Goal: Information Seeking & Learning: Learn about a topic

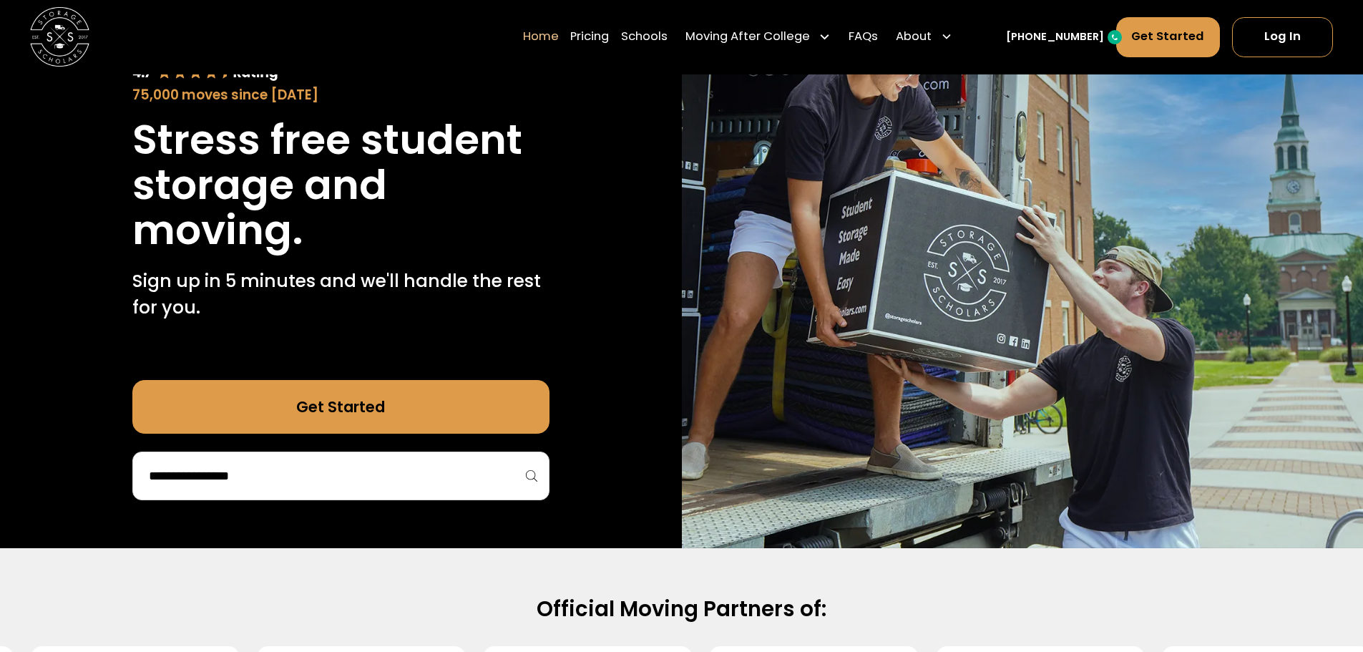
click at [368, 466] on input "search" at bounding box center [340, 476] width 387 height 24
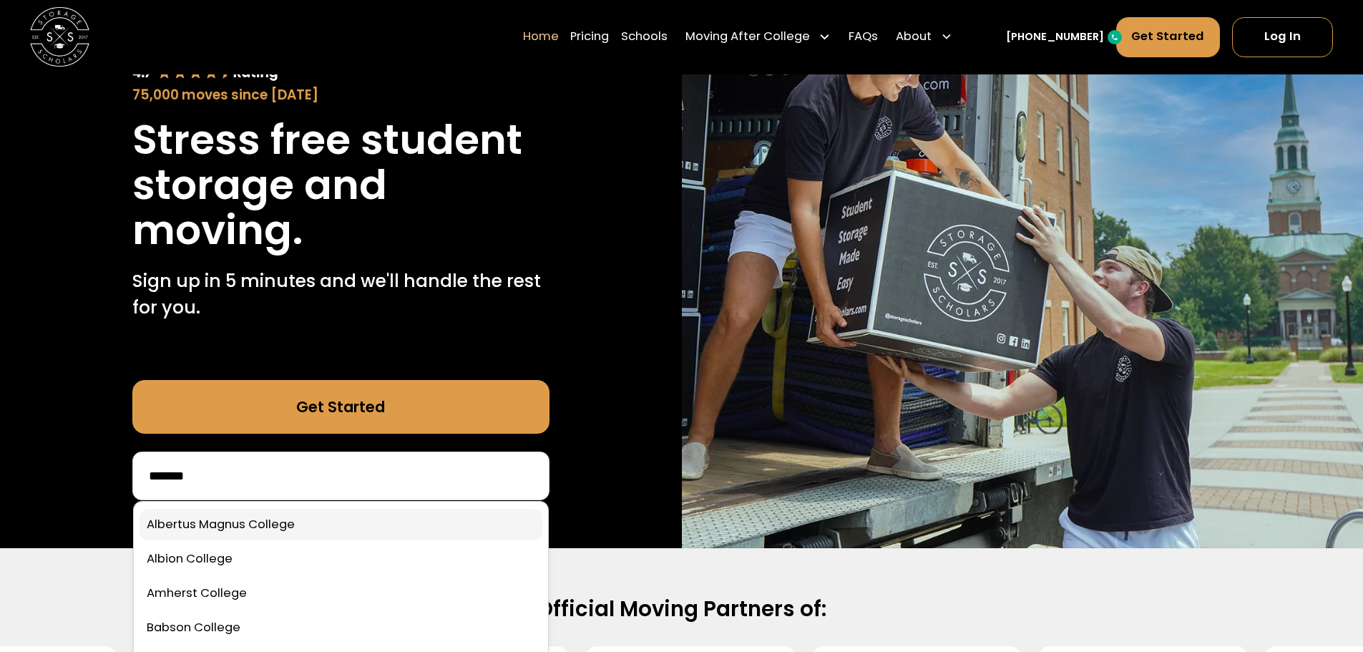
scroll to position [358, 0]
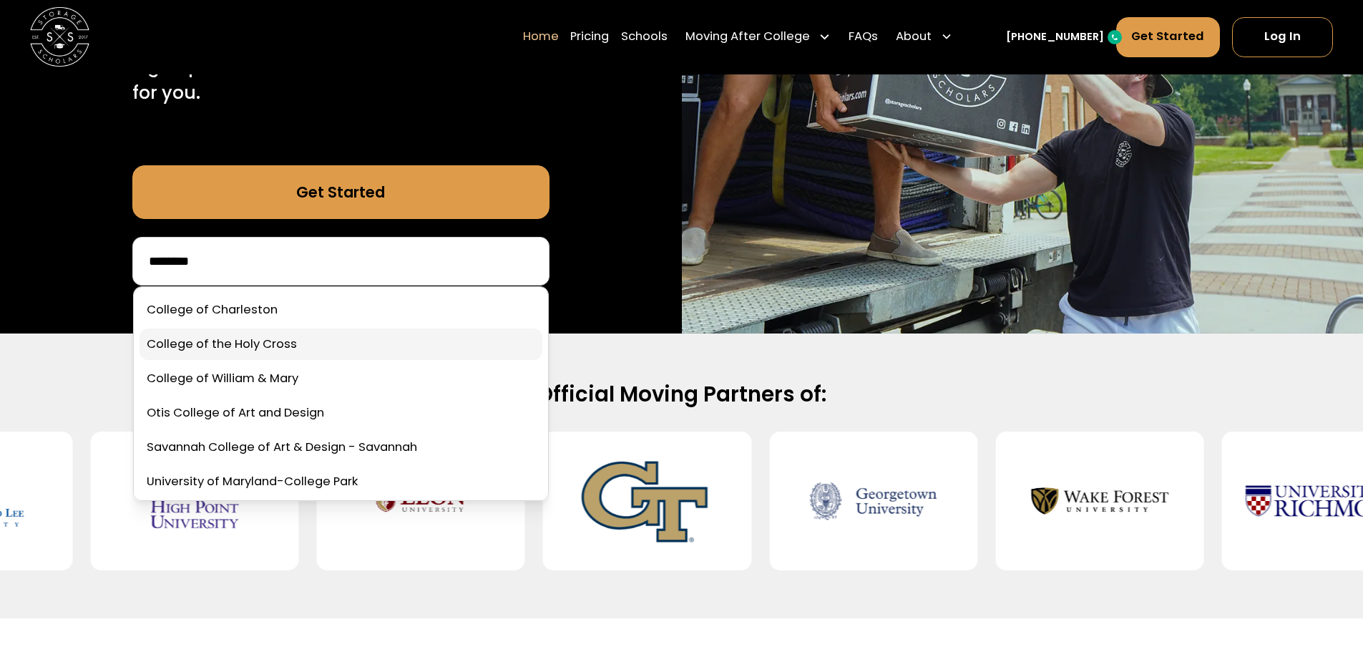
click at [238, 346] on link at bounding box center [341, 343] width 403 height 31
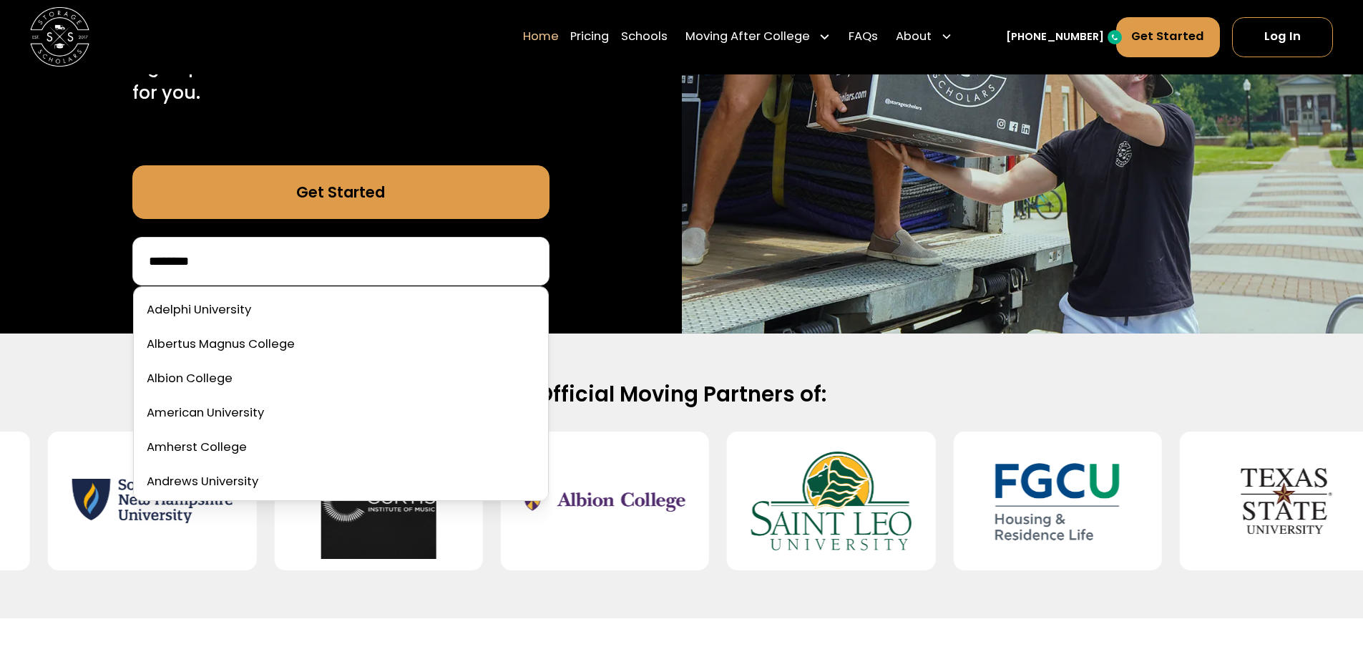
drag, startPoint x: 235, startPoint y: 273, endPoint x: 1, endPoint y: 258, distance: 233.8
click at [1, 258] on div "75,000 moves since 2017 Stress free student storage and moving. Sign up in 5 mi…" at bounding box center [341, 49] width 682 height 569
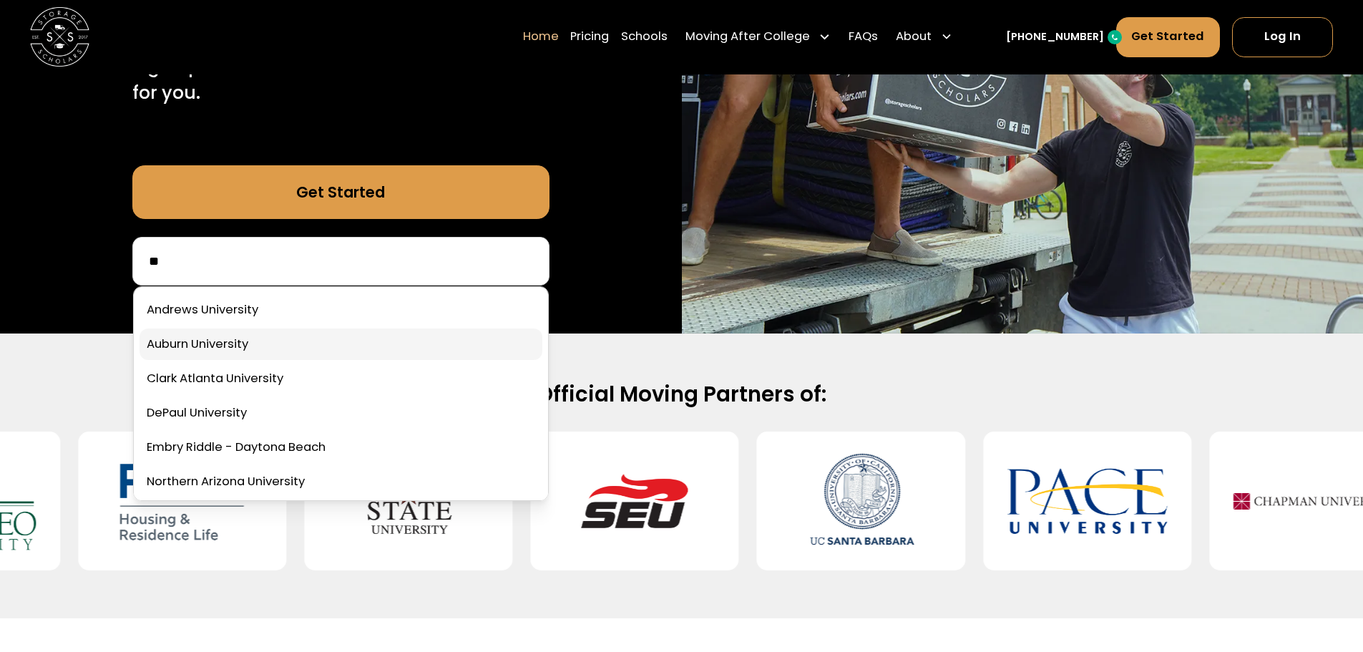
type input "**"
click at [290, 345] on link at bounding box center [341, 343] width 403 height 31
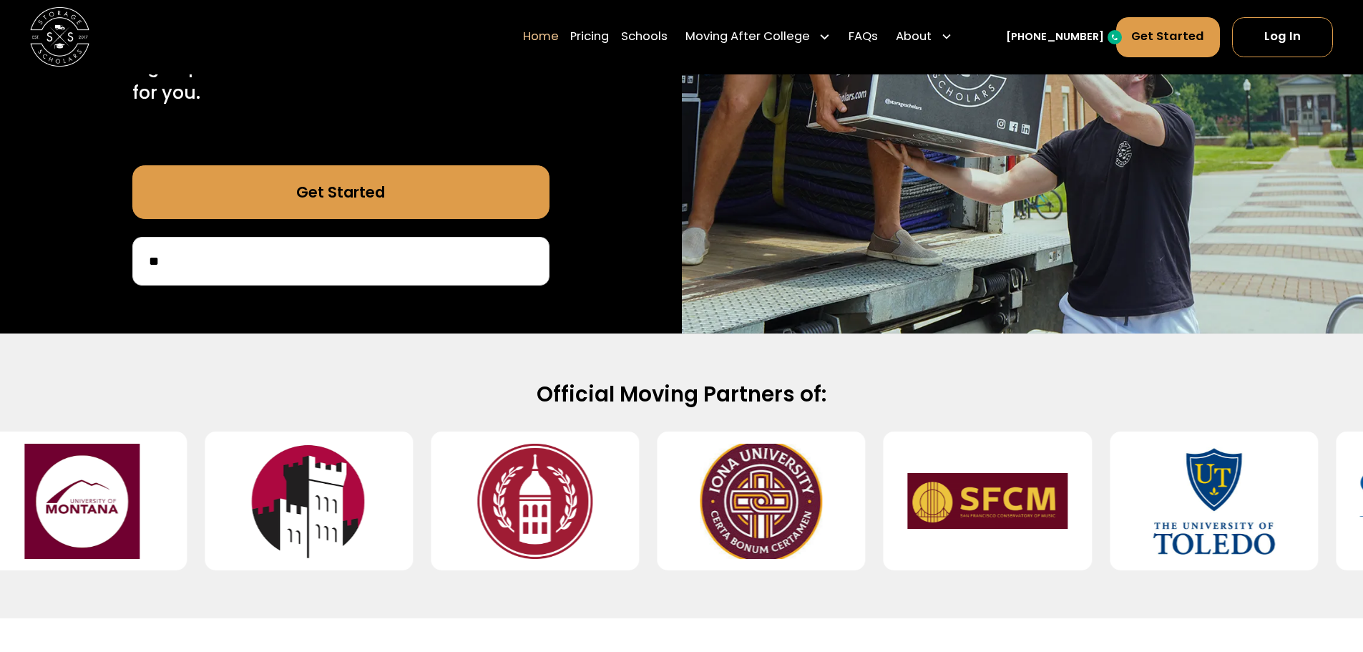
click at [303, 277] on div "**" at bounding box center [340, 261] width 417 height 49
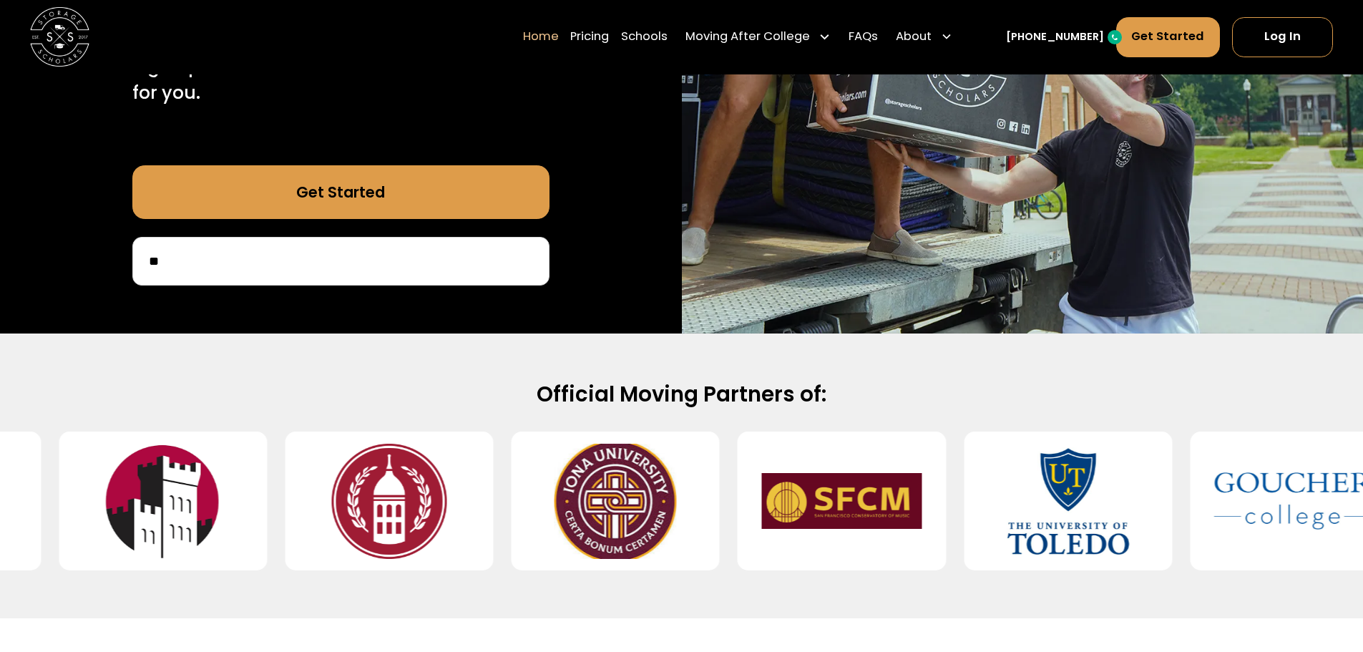
click at [258, 269] on input "**" at bounding box center [340, 261] width 387 height 24
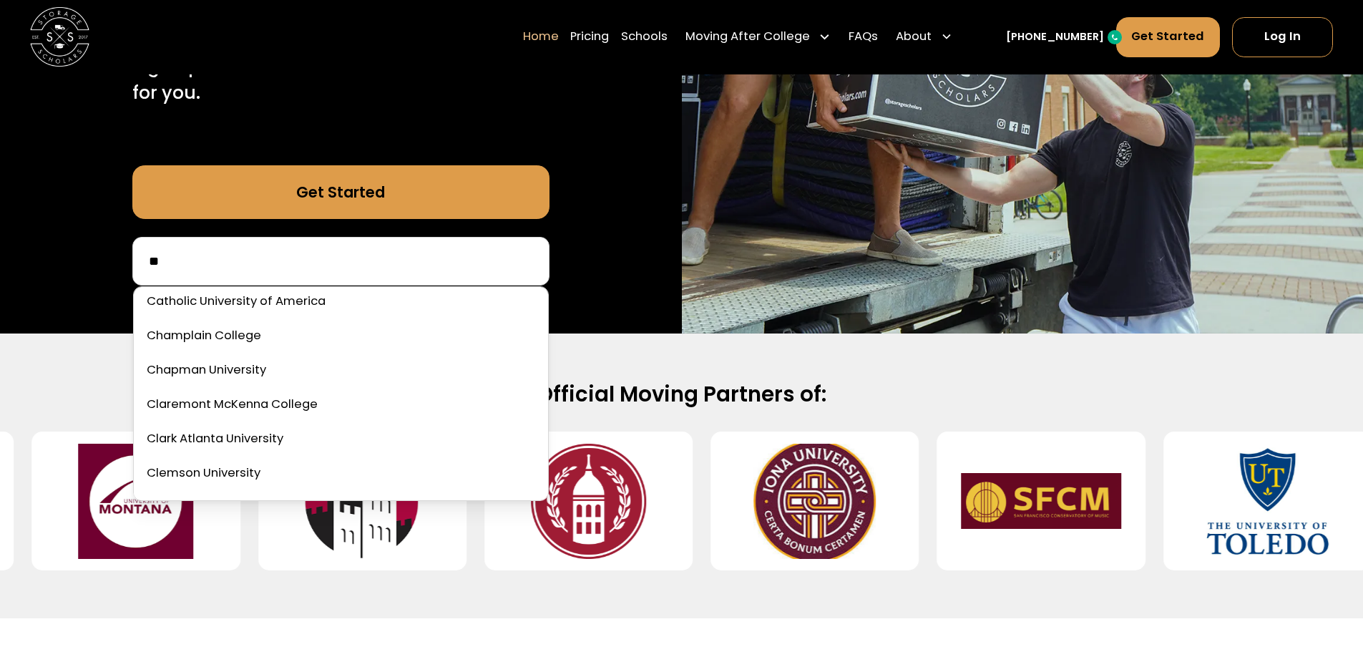
scroll to position [0, 0]
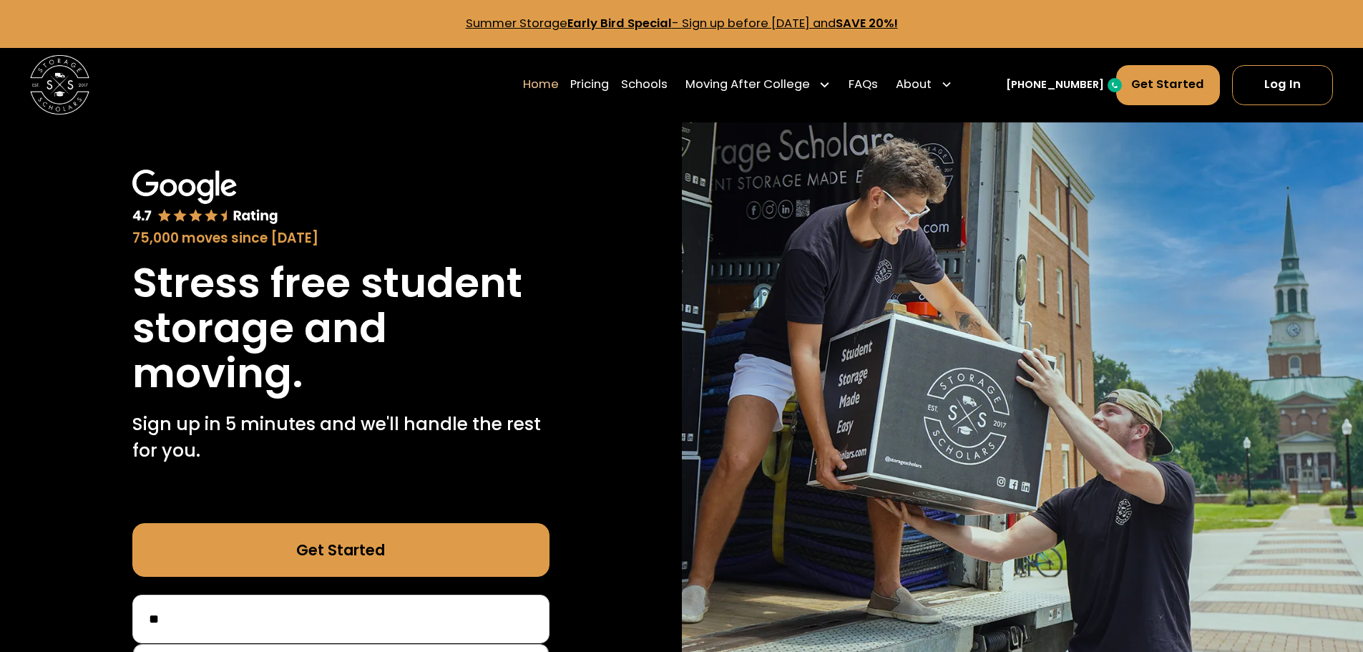
click at [559, 83] on link "Home" at bounding box center [541, 84] width 36 height 41
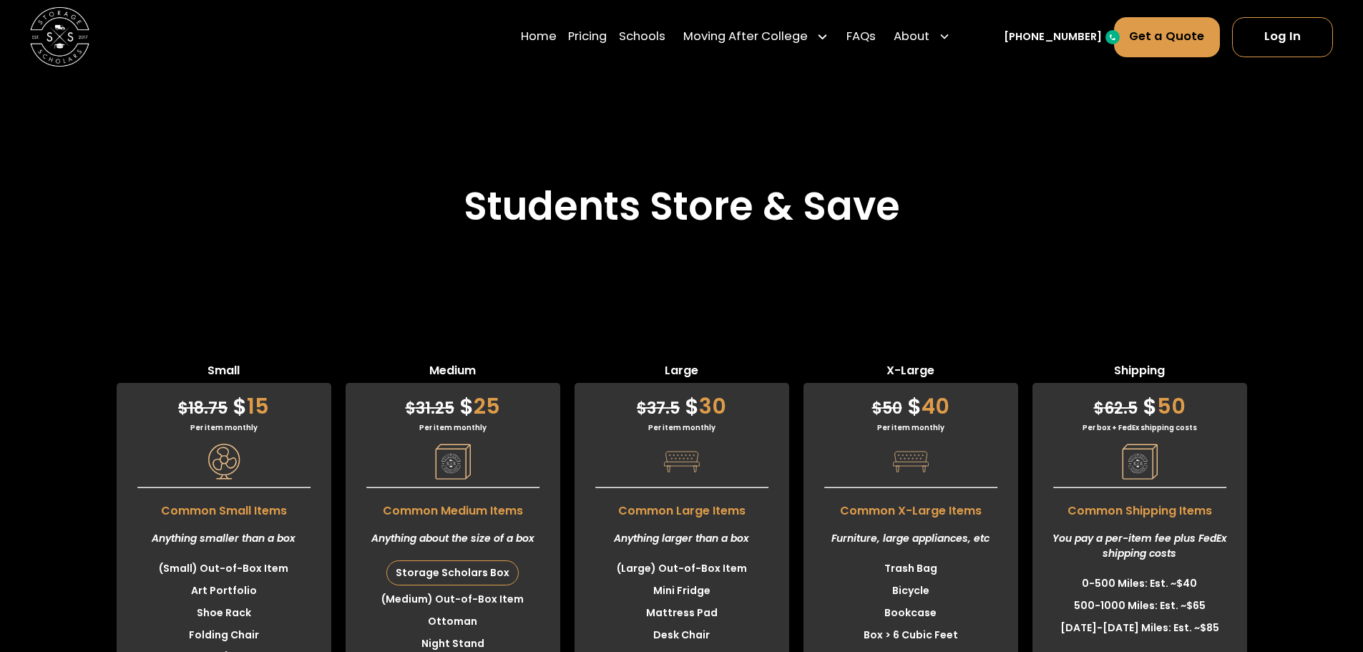
scroll to position [3792, 0]
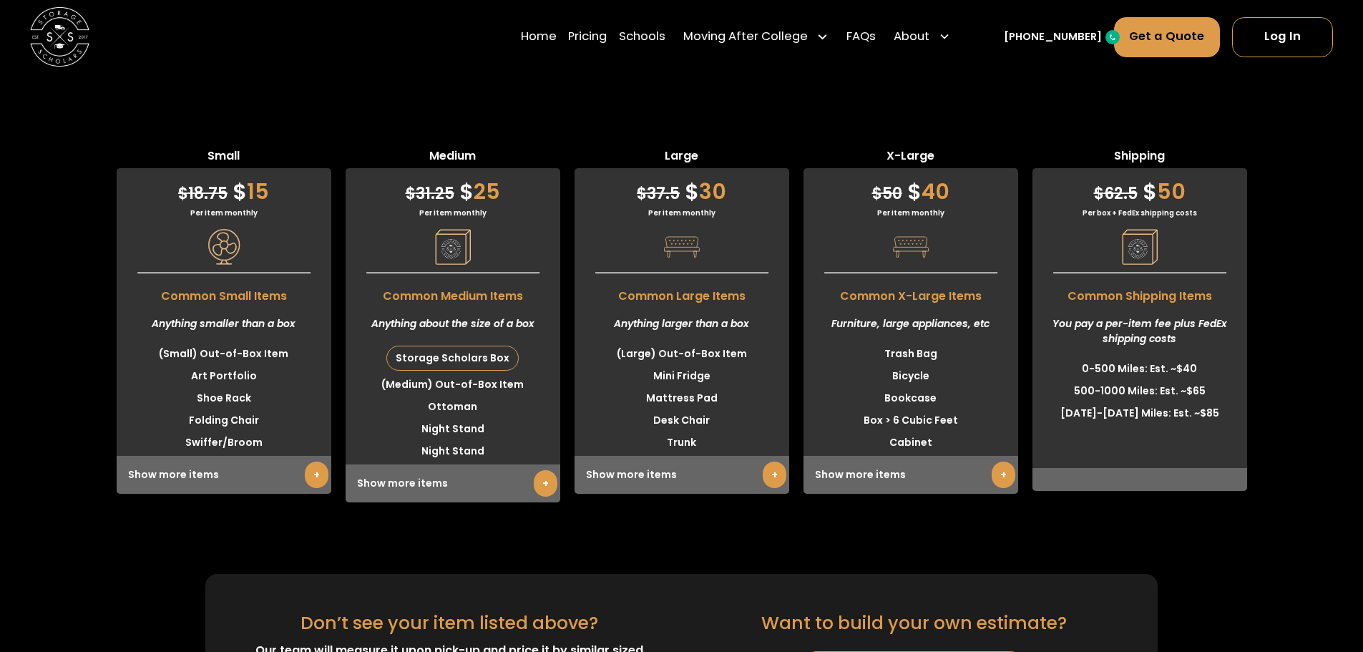
click at [94, 230] on div "Small $ 18.75 $ 15 Per item monthly Common Small Items Anything smaller than a …" at bounding box center [681, 324] width 1363 height 355
click at [146, 215] on div "Small $ 18.75 $ 15 Per item monthly Common Small Items Anything smaller than a …" at bounding box center [681, 313] width 1363 height 474
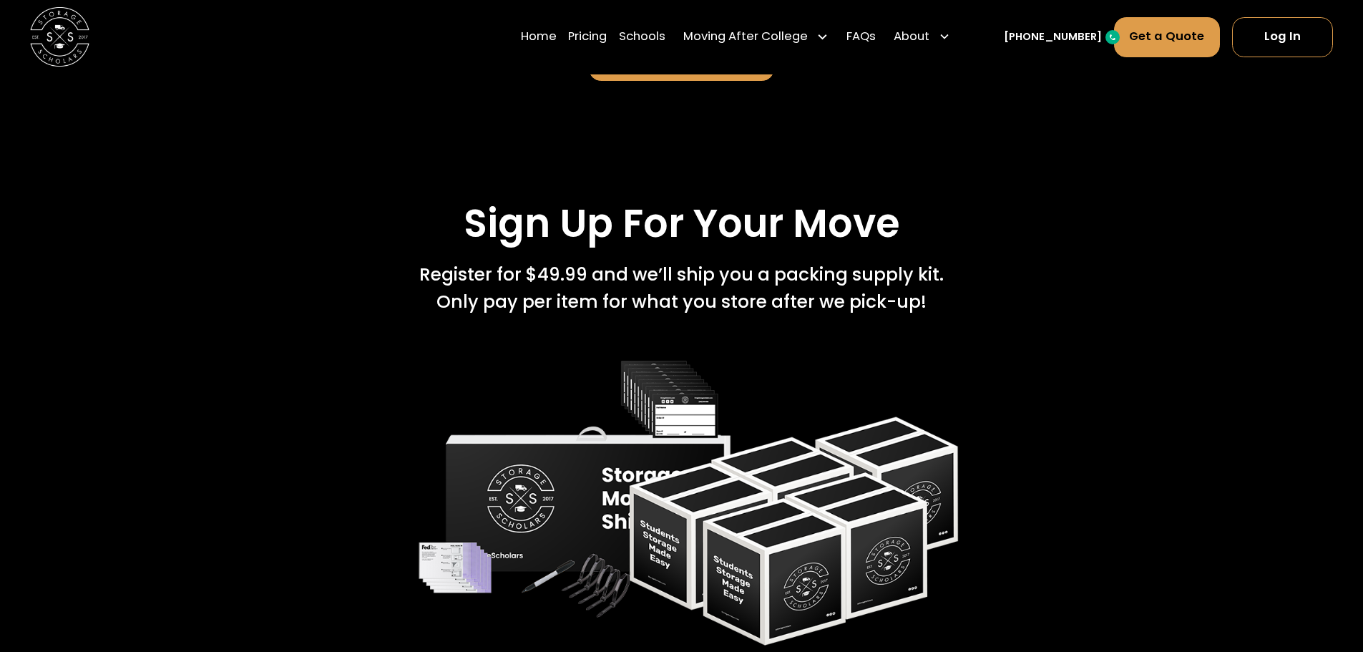
scroll to position [1788, 0]
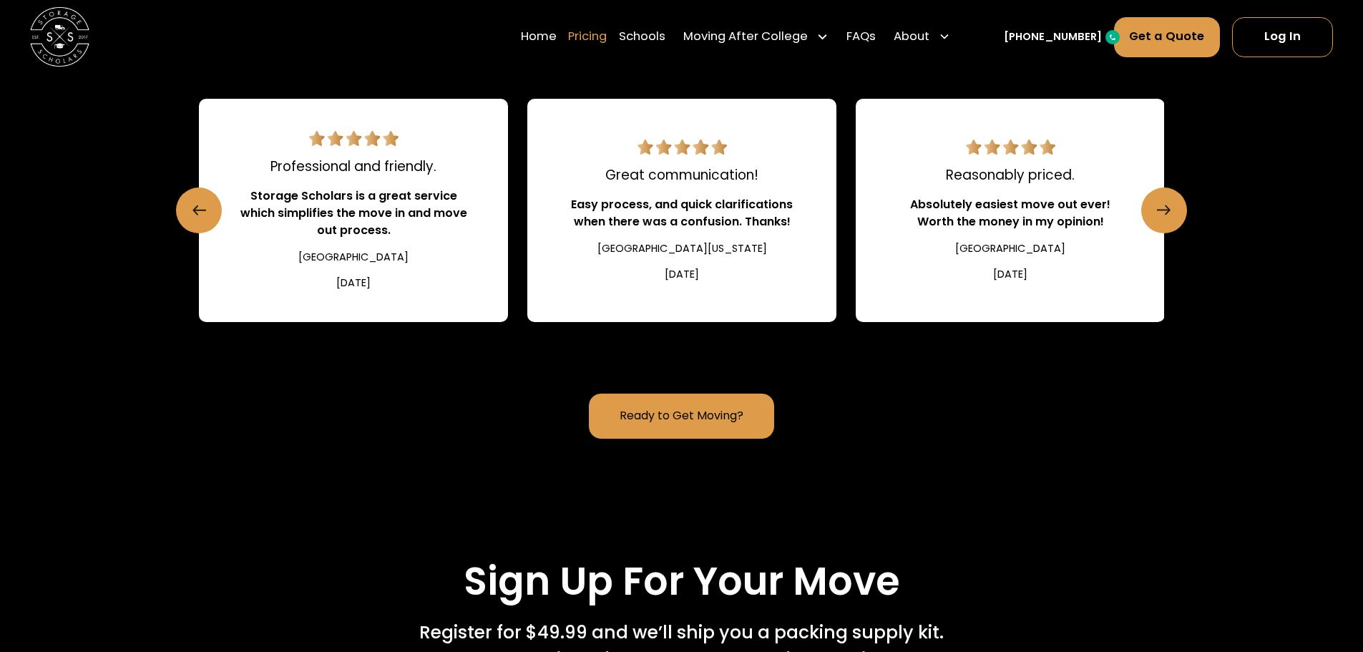
click at [607, 39] on link "Pricing" at bounding box center [587, 36] width 39 height 41
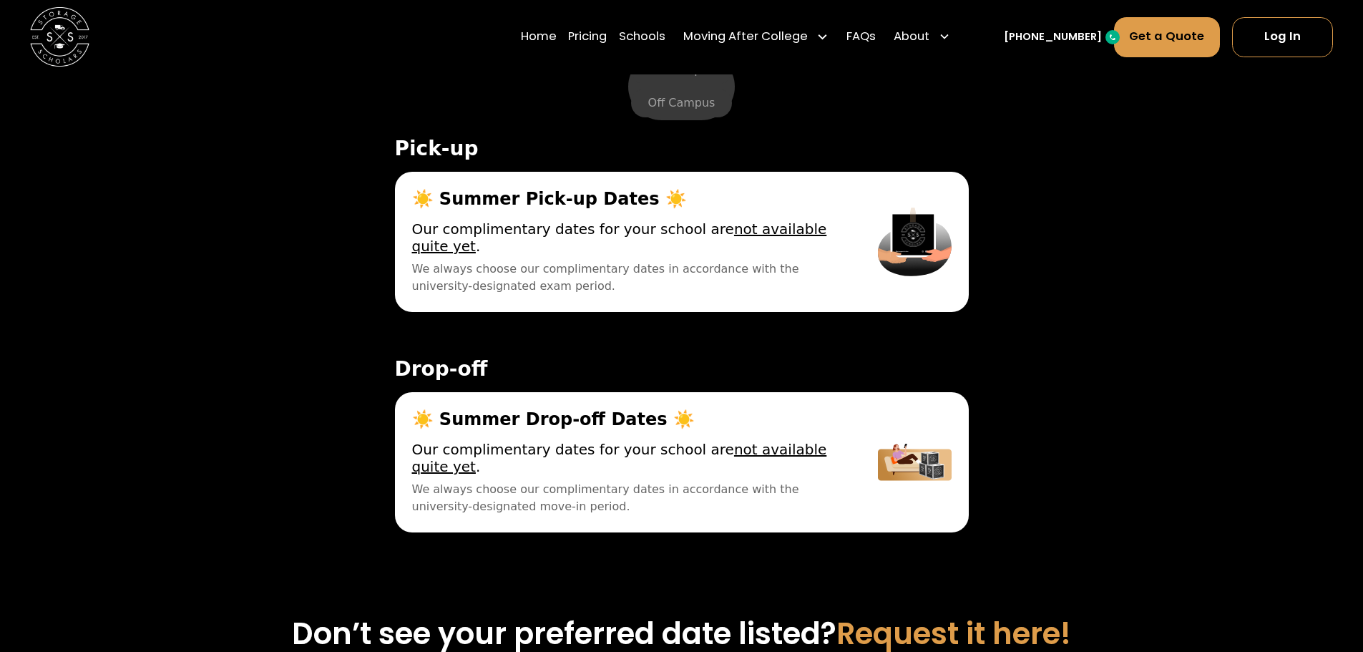
scroll to position [5068, 0]
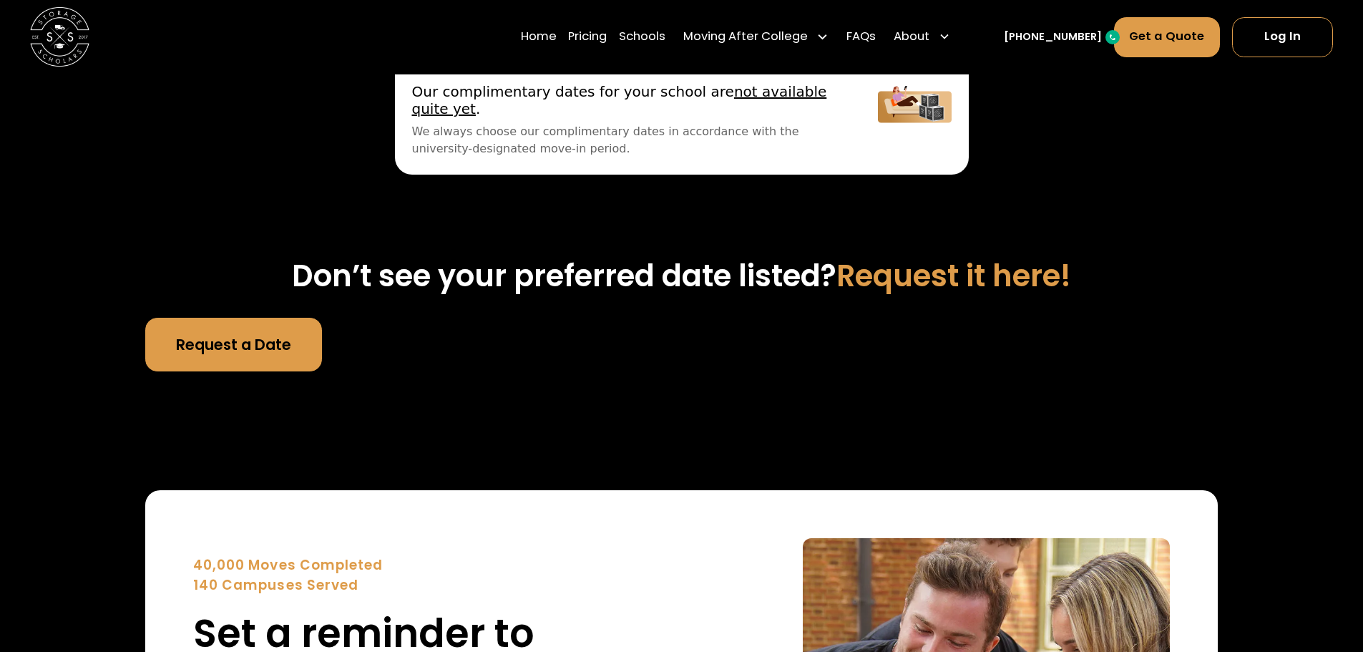
scroll to position [1788, 0]
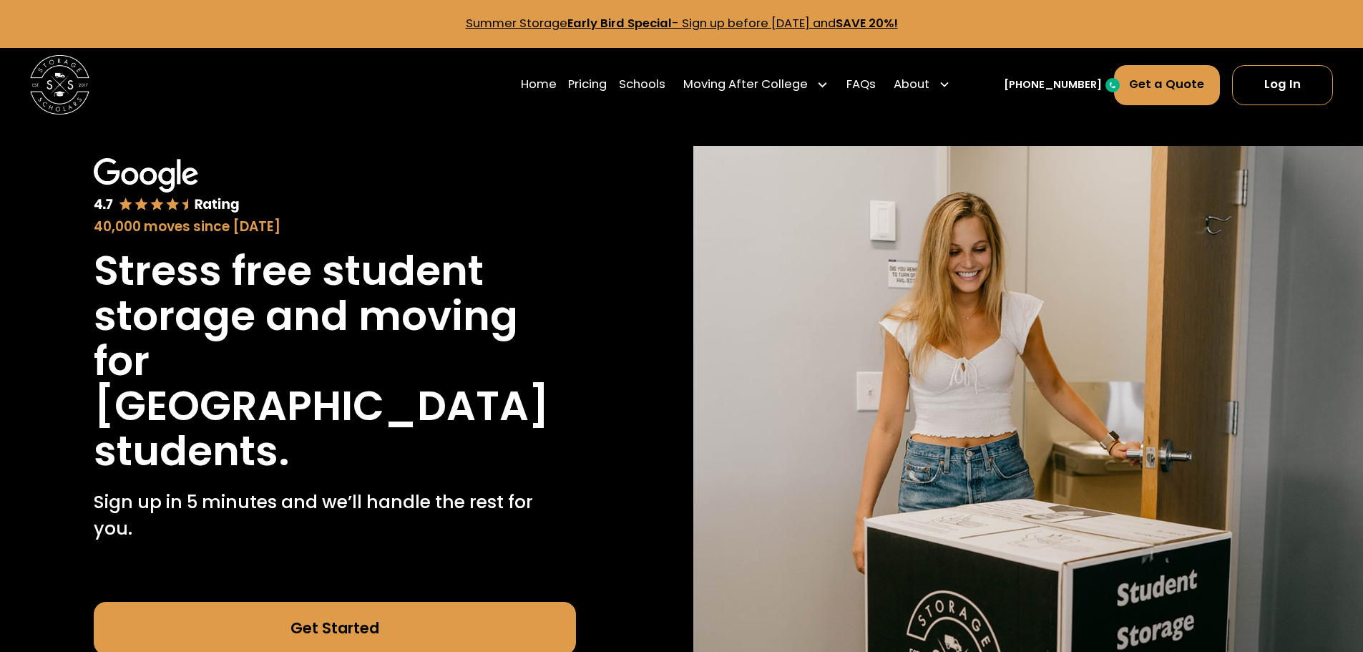
scroll to position [429, 0]
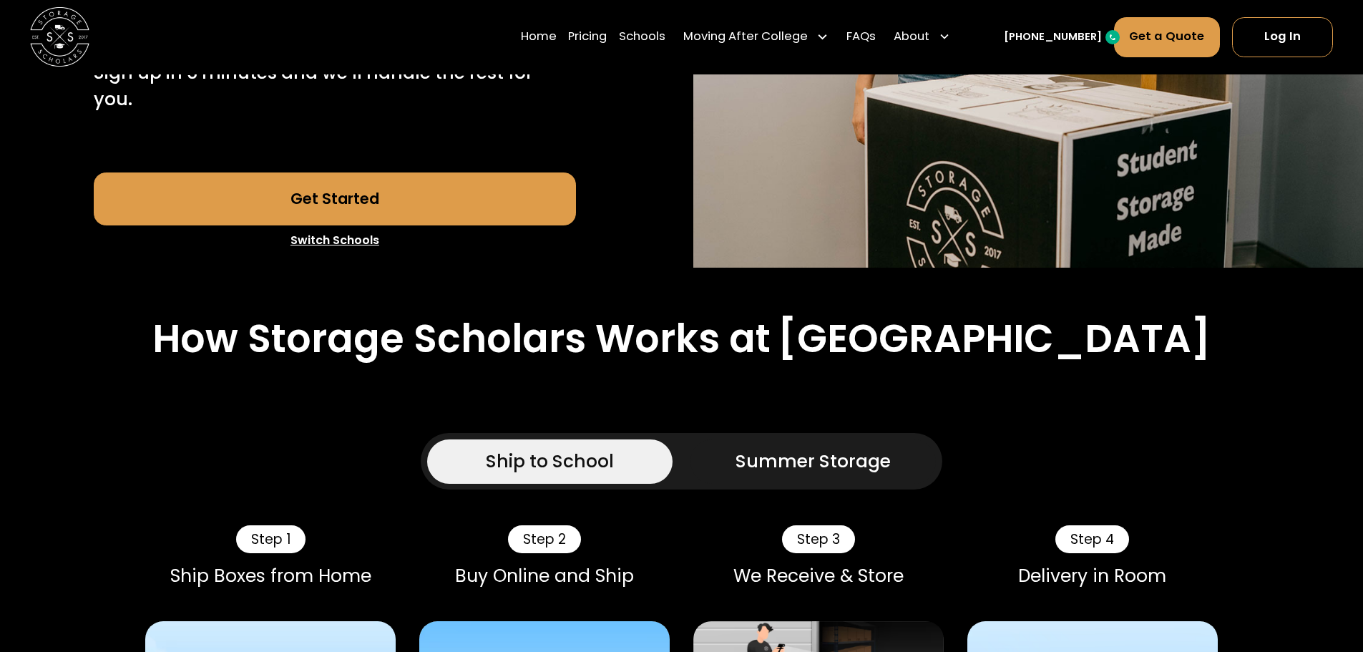
click at [514, 448] on div "Ship to School" at bounding box center [550, 461] width 128 height 26
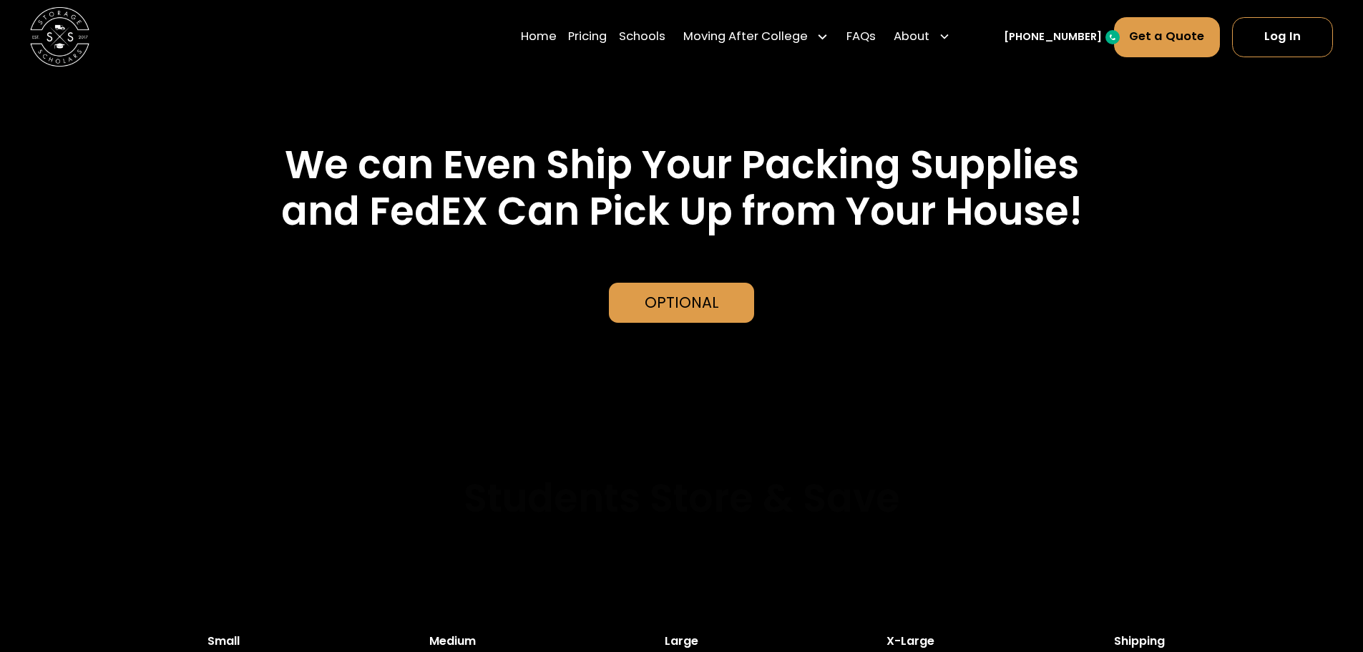
scroll to position [3434, 0]
